Goal: Information Seeking & Learning: Learn about a topic

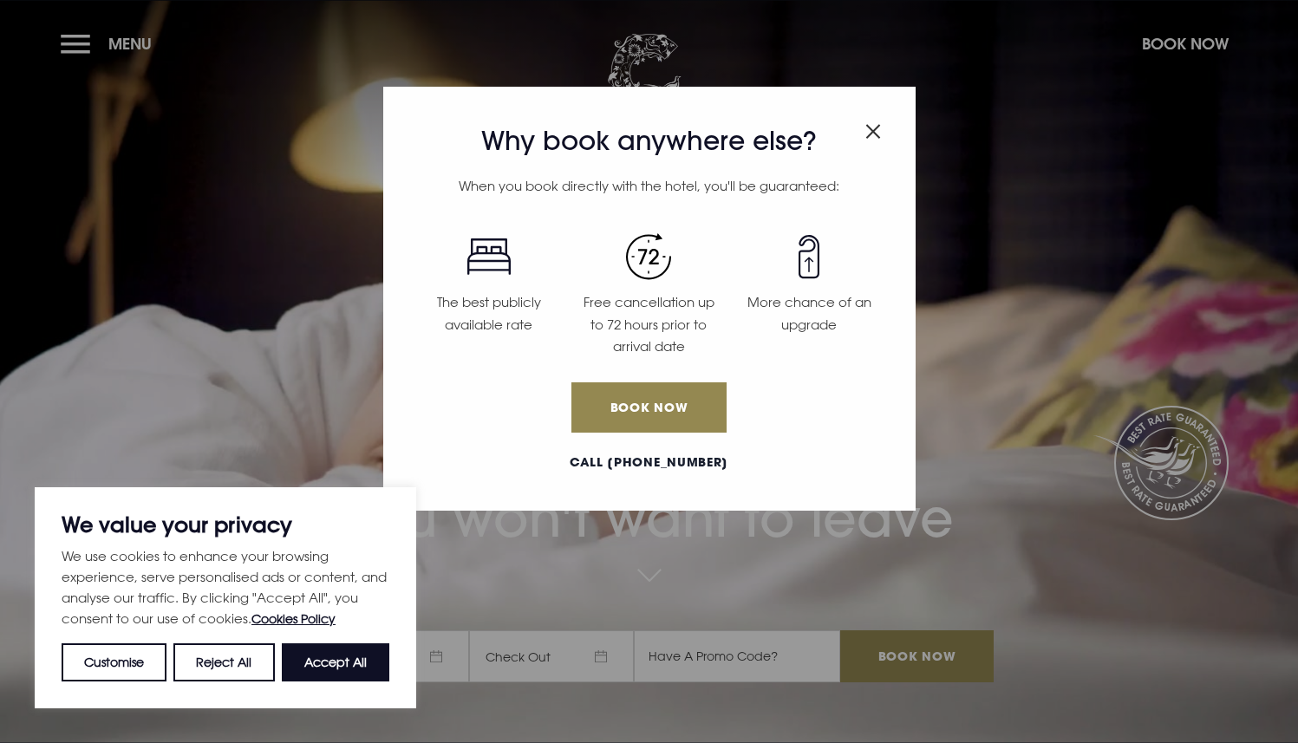
click at [891, 134] on div "Why book anywhere else? When you book directly with the hotel, you'll be guaran…" at bounding box center [649, 299] width 532 height 424
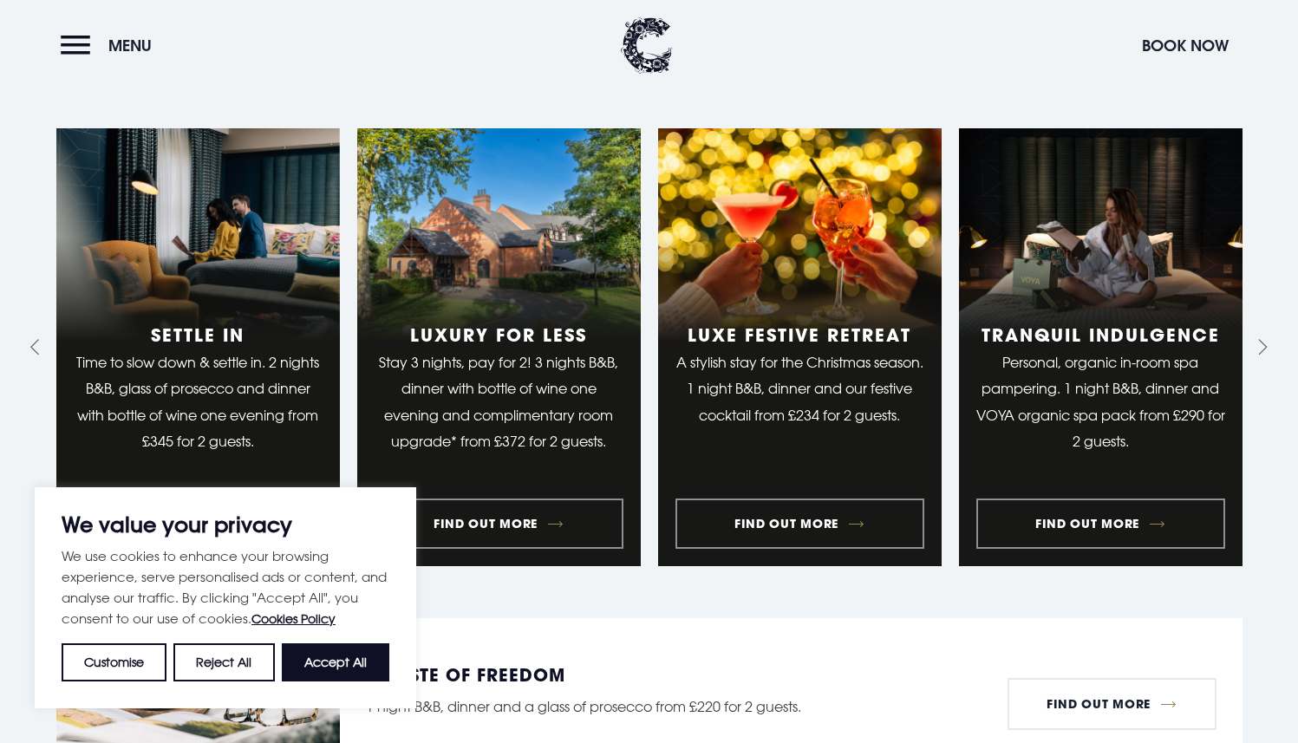
scroll to position [1493, 0]
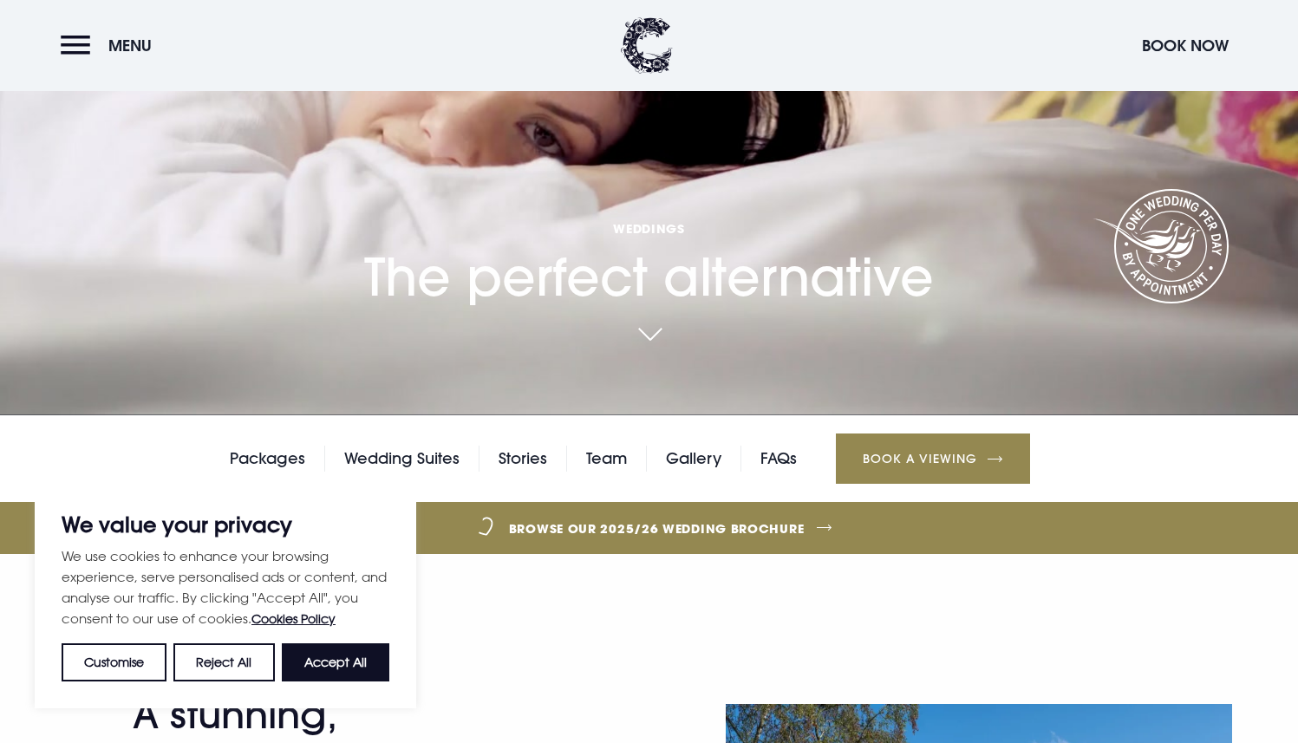
scroll to position [399, 0]
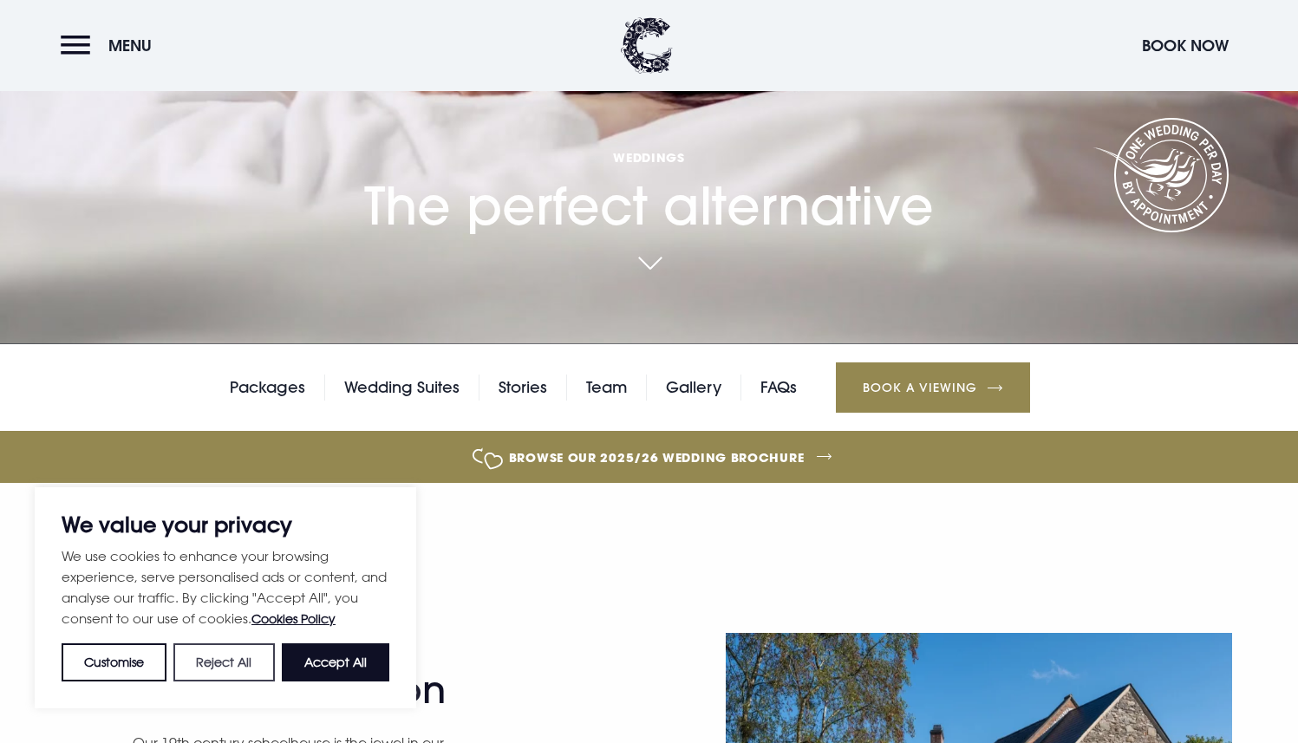
click at [218, 655] on button "Reject All" at bounding box center [223, 662] width 101 height 38
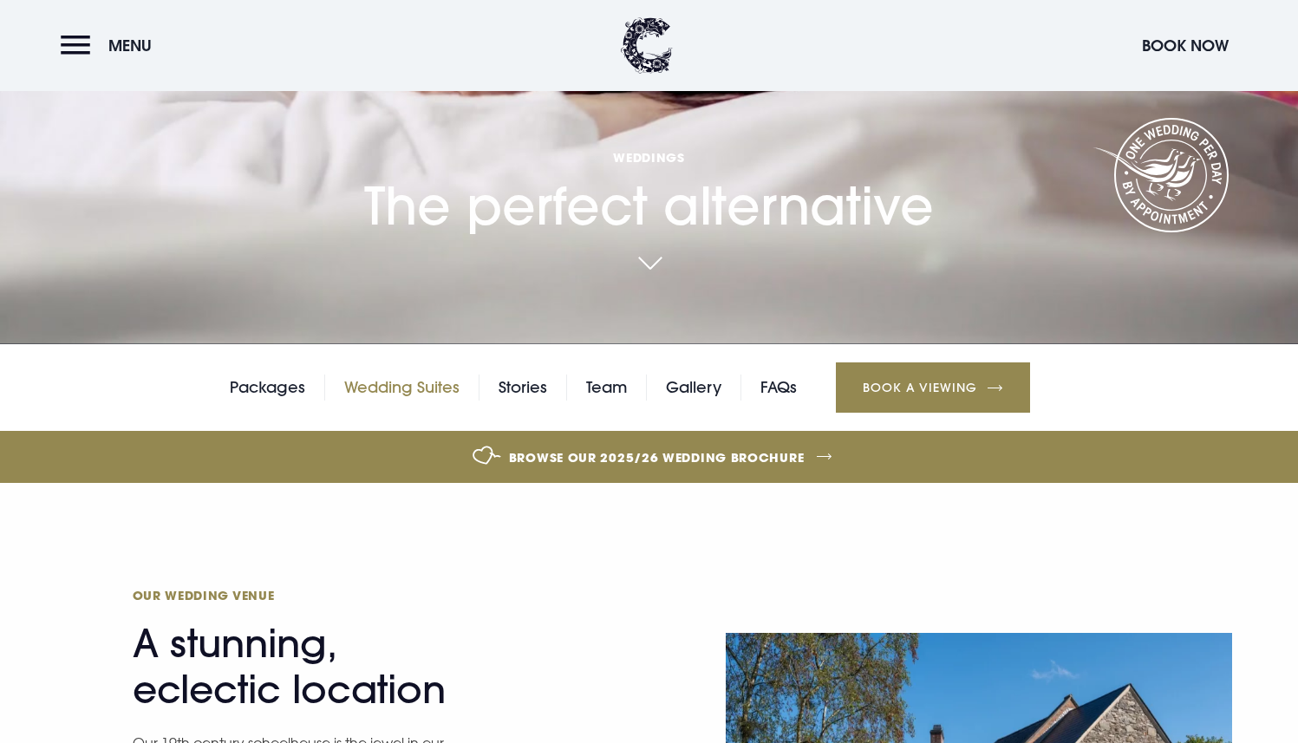
click at [394, 384] on link "Wedding Suites" at bounding box center [401, 388] width 115 height 26
click at [283, 380] on link "Packages" at bounding box center [267, 388] width 75 height 26
click at [425, 388] on link "Wedding Suites" at bounding box center [401, 388] width 115 height 26
